Goal: Communication & Community: Share content

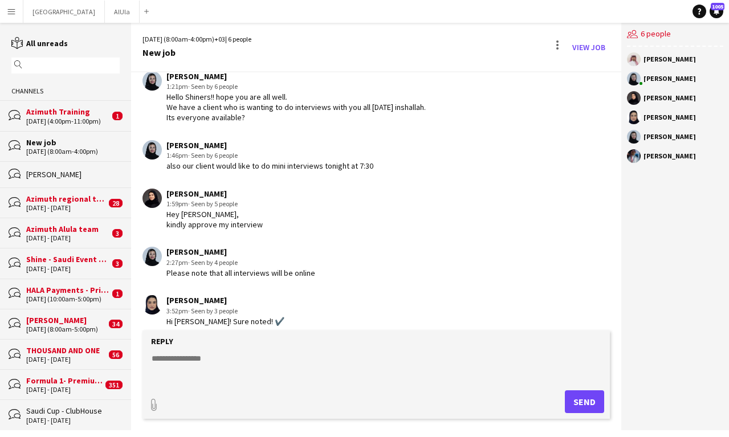
scroll to position [52, 0]
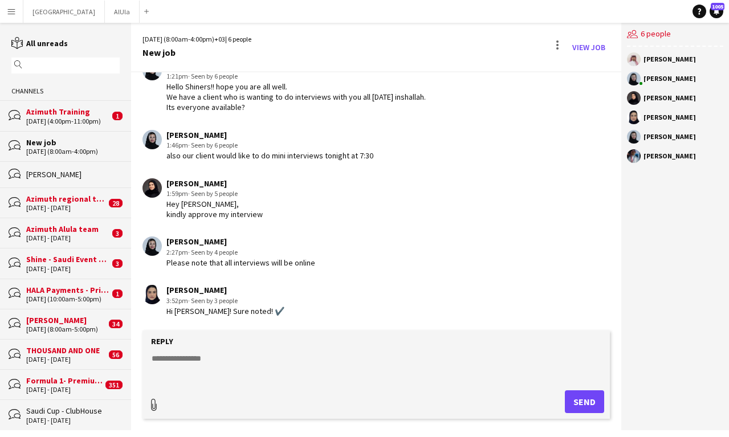
type input "**********"
click at [577, 401] on span "Upload Upload" at bounding box center [571, 401] width 50 height 14
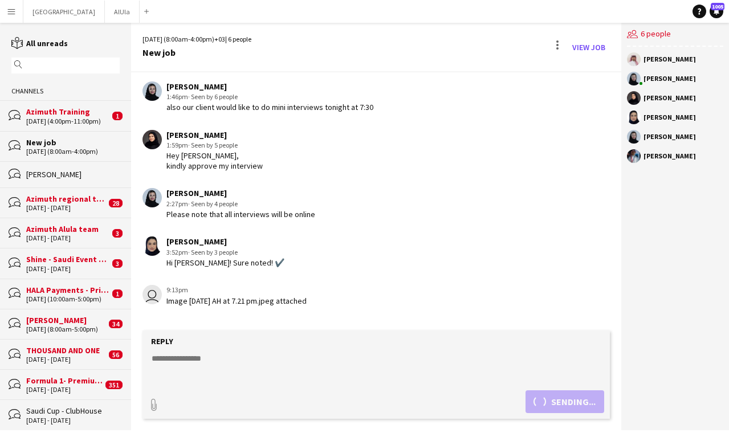
click at [415, 376] on textarea at bounding box center [378, 368] width 456 height 30
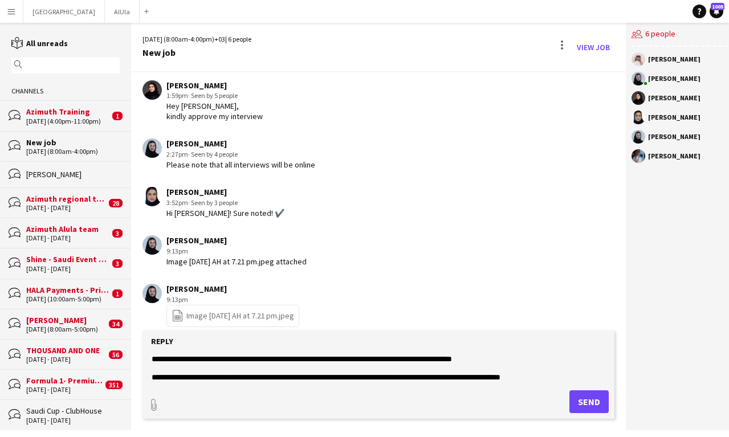
scroll to position [9, 0]
drag, startPoint x: 549, startPoint y: 377, endPoint x: 421, endPoint y: 376, distance: 127.6
click at [421, 377] on textarea "**********" at bounding box center [378, 368] width 456 height 30
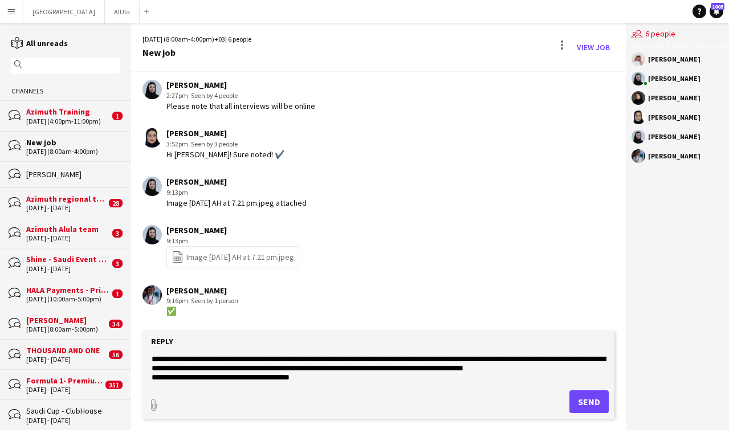
scroll to position [36, 0]
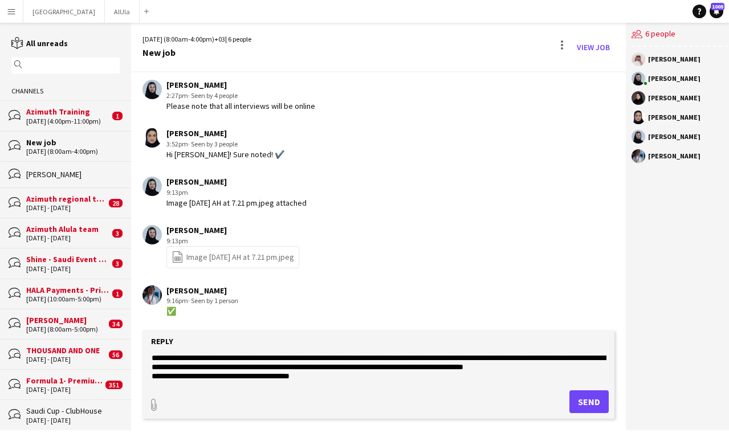
type textarea "**********"
click at [586, 399] on button "Send" at bounding box center [588, 401] width 39 height 23
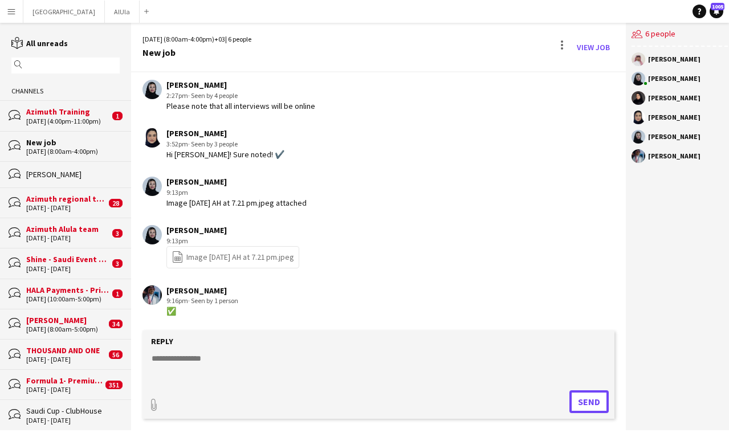
scroll to position [309, 0]
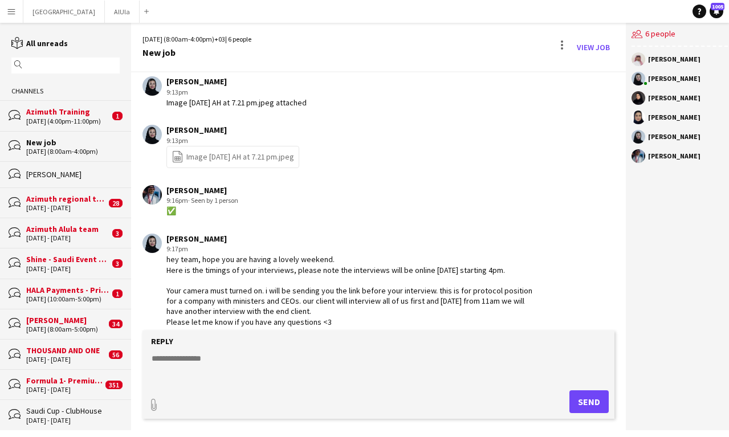
click at [79, 113] on div "Azimuth Training" at bounding box center [67, 112] width 83 height 10
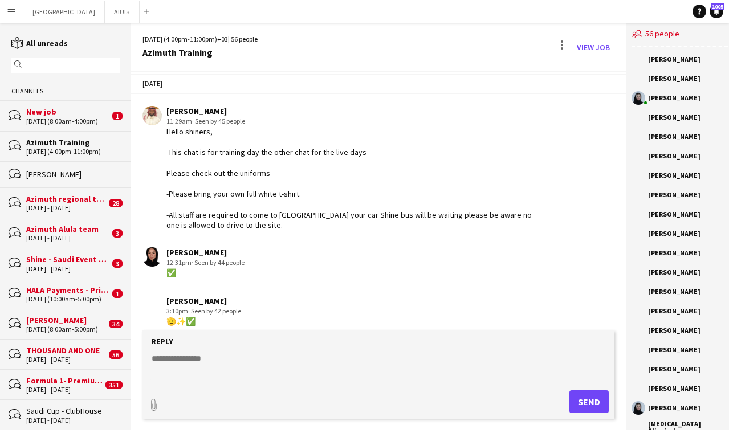
scroll to position [825, 0]
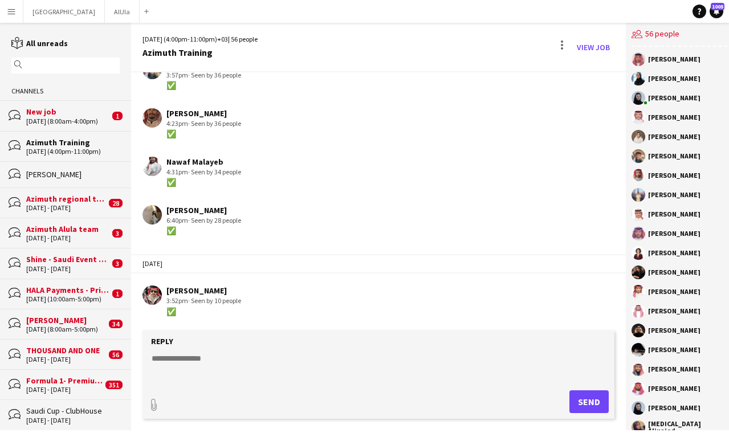
click at [75, 115] on div "New job" at bounding box center [67, 112] width 83 height 10
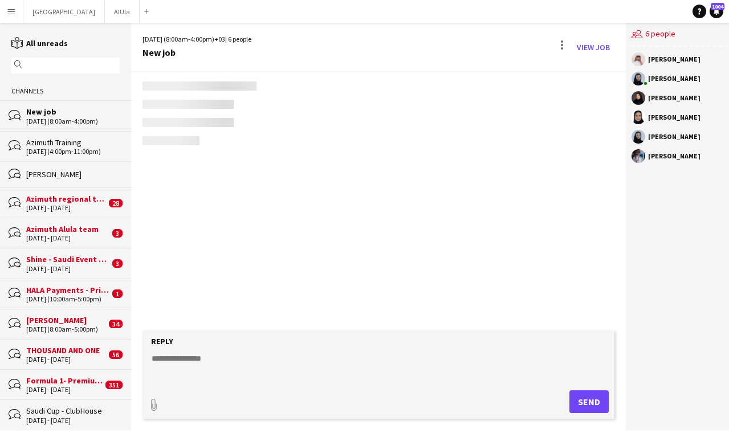
scroll to position [368, 0]
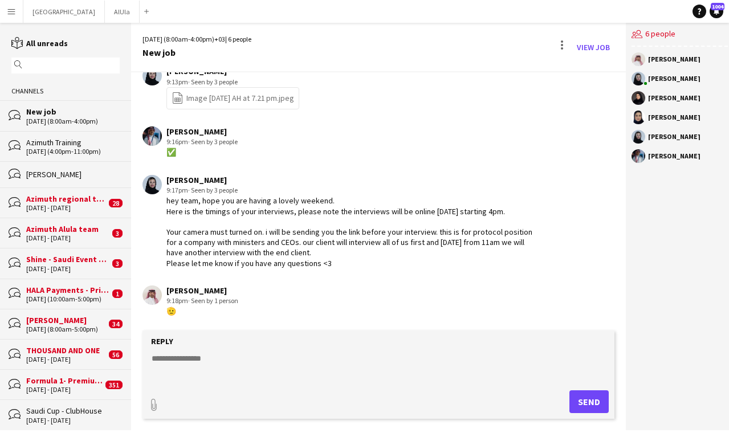
click at [185, 51] on div "New job" at bounding box center [196, 52] width 109 height 10
click at [155, 50] on div "New job" at bounding box center [196, 52] width 109 height 10
click at [558, 45] on div at bounding box center [562, 47] width 14 height 18
click at [337, 75] on div at bounding box center [364, 218] width 729 height 437
click at [47, 16] on button "Riyadh Close" at bounding box center [63, 12] width 81 height 22
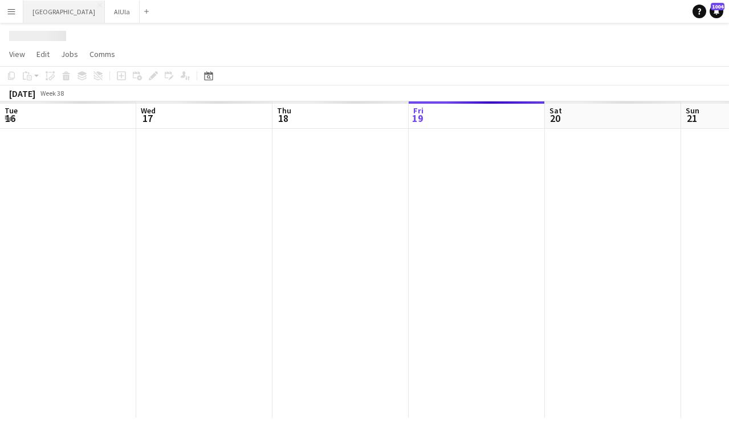
scroll to position [0, 272]
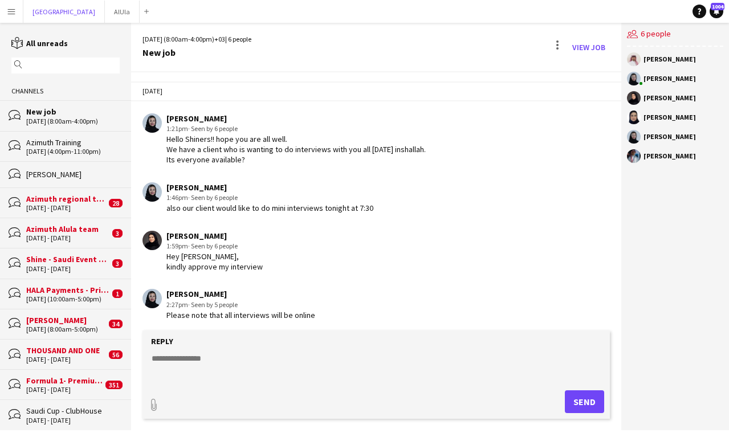
scroll to position [368, 0]
